Goal: Information Seeking & Learning: Learn about a topic

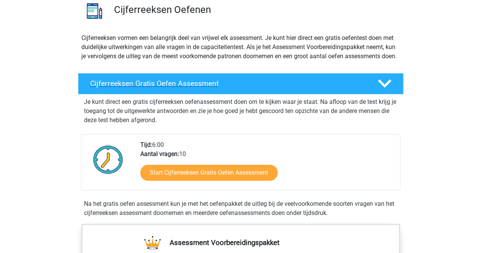
scroll to position [76, 0]
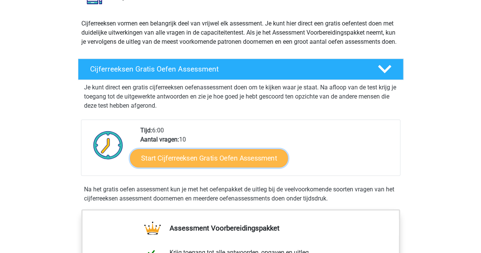
click at [189, 162] on link "Start Cijferreeksen Gratis Oefen Assessment" at bounding box center [209, 158] width 158 height 18
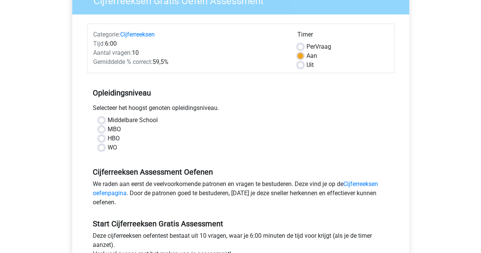
scroll to position [76, 0]
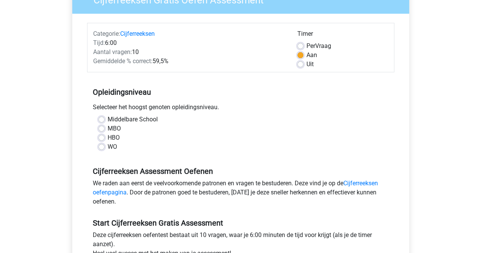
click at [108, 136] on label "HBO" at bounding box center [114, 137] width 12 height 9
click at [102, 136] on input "HBO" at bounding box center [101, 137] width 6 height 8
radio input "true"
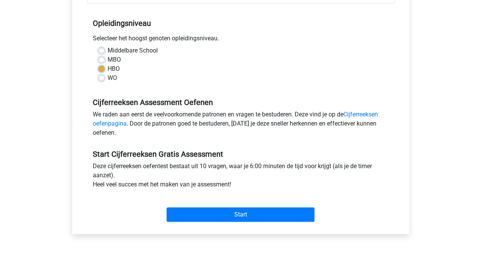
scroll to position [190, 0]
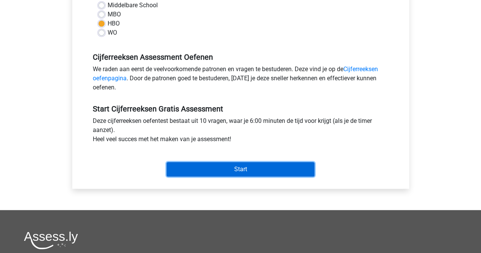
click at [217, 166] on input "Start" at bounding box center [241, 169] width 148 height 14
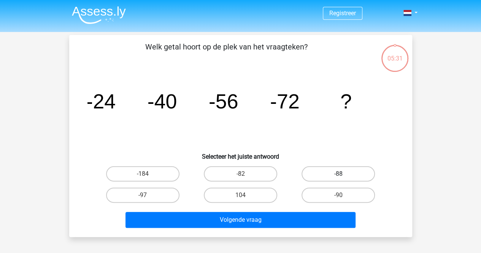
click at [329, 174] on label "-88" at bounding box center [338, 173] width 73 height 15
click at [338, 174] on input "-88" at bounding box center [340, 176] width 5 height 5
radio input "true"
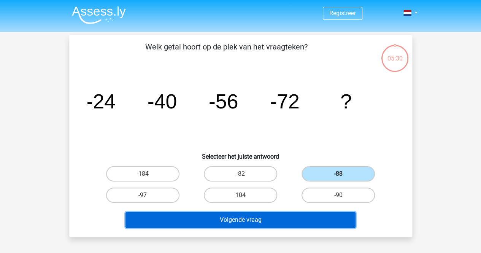
click at [286, 219] on button "Volgende vraag" at bounding box center [240, 220] width 230 height 16
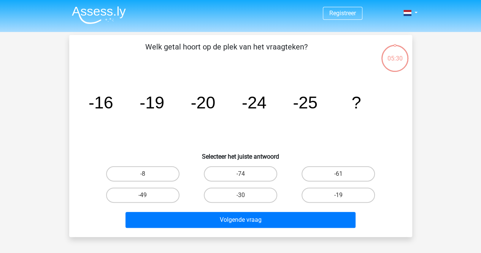
scroll to position [35, 0]
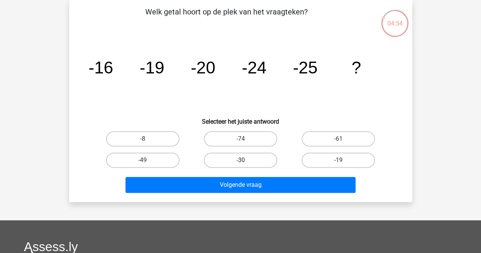
click at [240, 158] on label "-30" at bounding box center [240, 160] width 73 height 15
click at [240, 160] on input "-30" at bounding box center [242, 162] width 5 height 5
radio input "true"
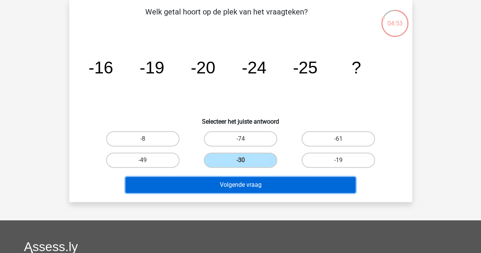
click at [241, 181] on button "Volgende vraag" at bounding box center [240, 185] width 230 height 16
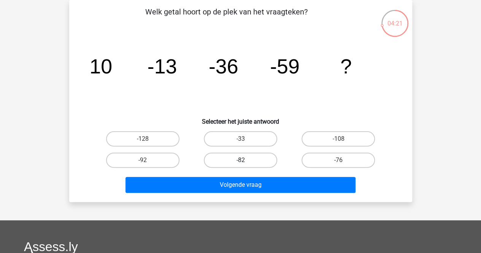
click at [250, 157] on label "-82" at bounding box center [240, 160] width 73 height 15
click at [245, 160] on input "-82" at bounding box center [242, 162] width 5 height 5
radio input "true"
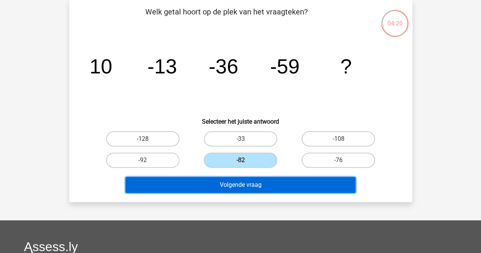
click at [257, 181] on button "Volgende vraag" at bounding box center [240, 185] width 230 height 16
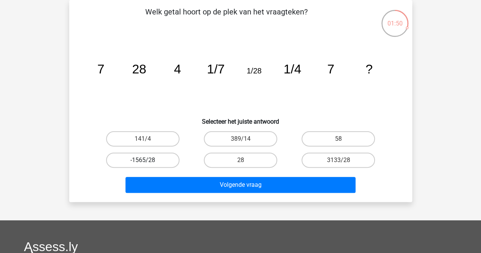
click at [162, 161] on label "-1565/28" at bounding box center [142, 160] width 73 height 15
click at [148, 161] on input "-1565/28" at bounding box center [145, 162] width 5 height 5
radio input "true"
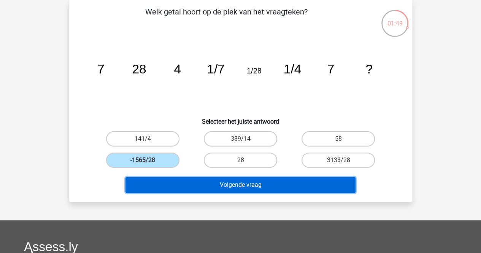
click at [222, 185] on button "Volgende vraag" at bounding box center [240, 185] width 230 height 16
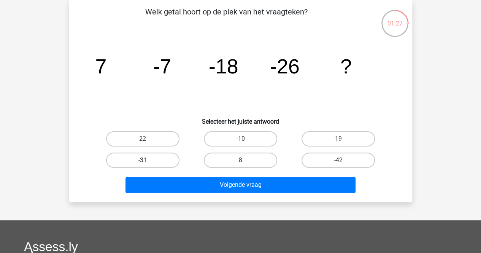
click at [159, 159] on label "-31" at bounding box center [142, 160] width 73 height 15
click at [148, 160] on input "-31" at bounding box center [145, 162] width 5 height 5
radio input "true"
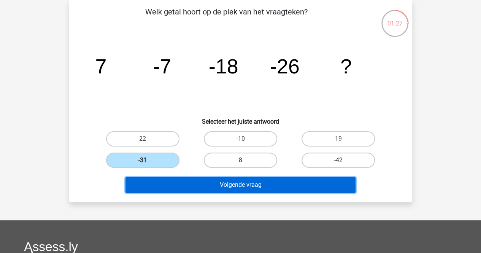
click at [219, 188] on button "Volgende vraag" at bounding box center [240, 185] width 230 height 16
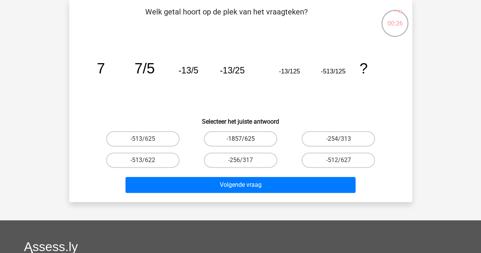
click at [251, 140] on label "-1857/625" at bounding box center [240, 138] width 73 height 15
click at [245, 140] on input "-1857/625" at bounding box center [242, 141] width 5 height 5
radio input "true"
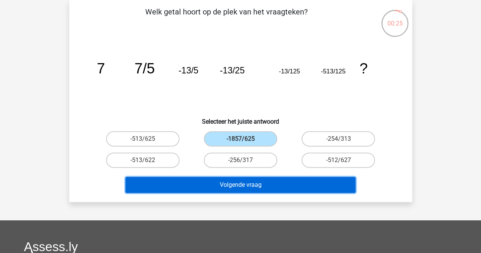
click at [241, 184] on button "Volgende vraag" at bounding box center [240, 185] width 230 height 16
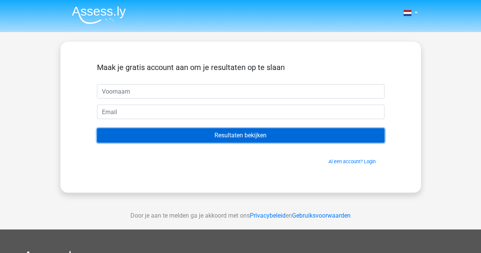
click at [250, 134] on input "Resultaten bekijken" at bounding box center [241, 135] width 288 height 14
